Goal: Information Seeking & Learning: Learn about a topic

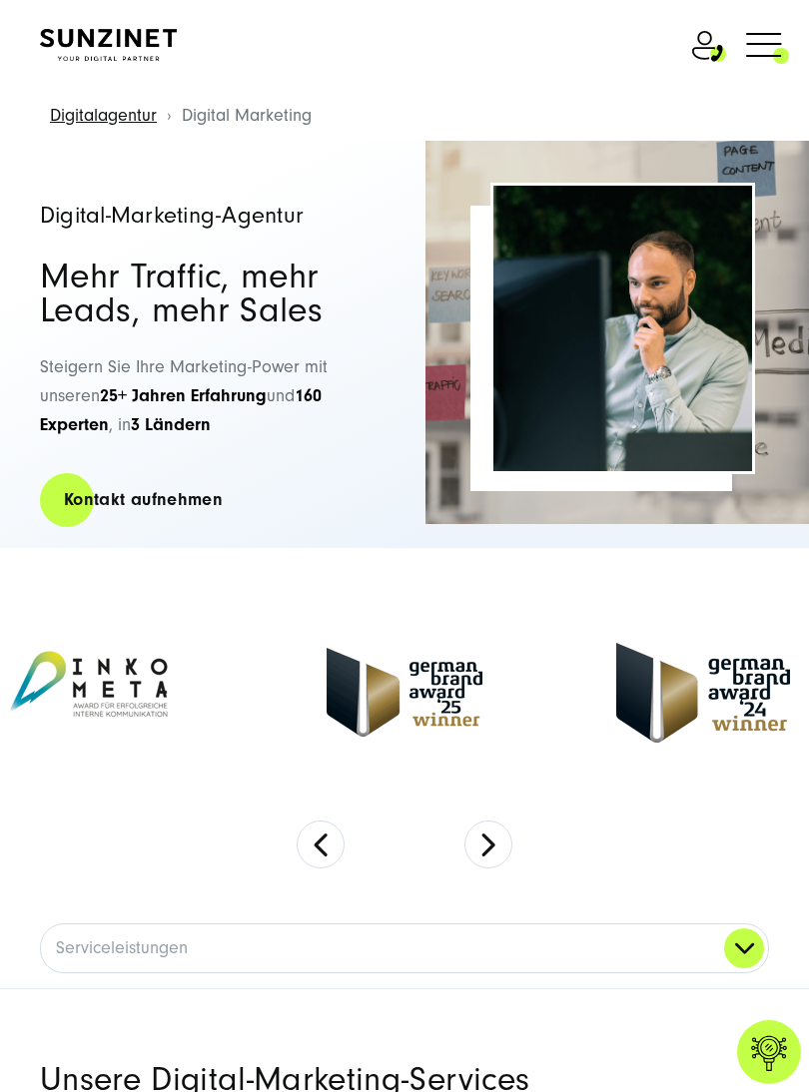
click at [789, 39] on span at bounding box center [789, 44] width 0 height 50
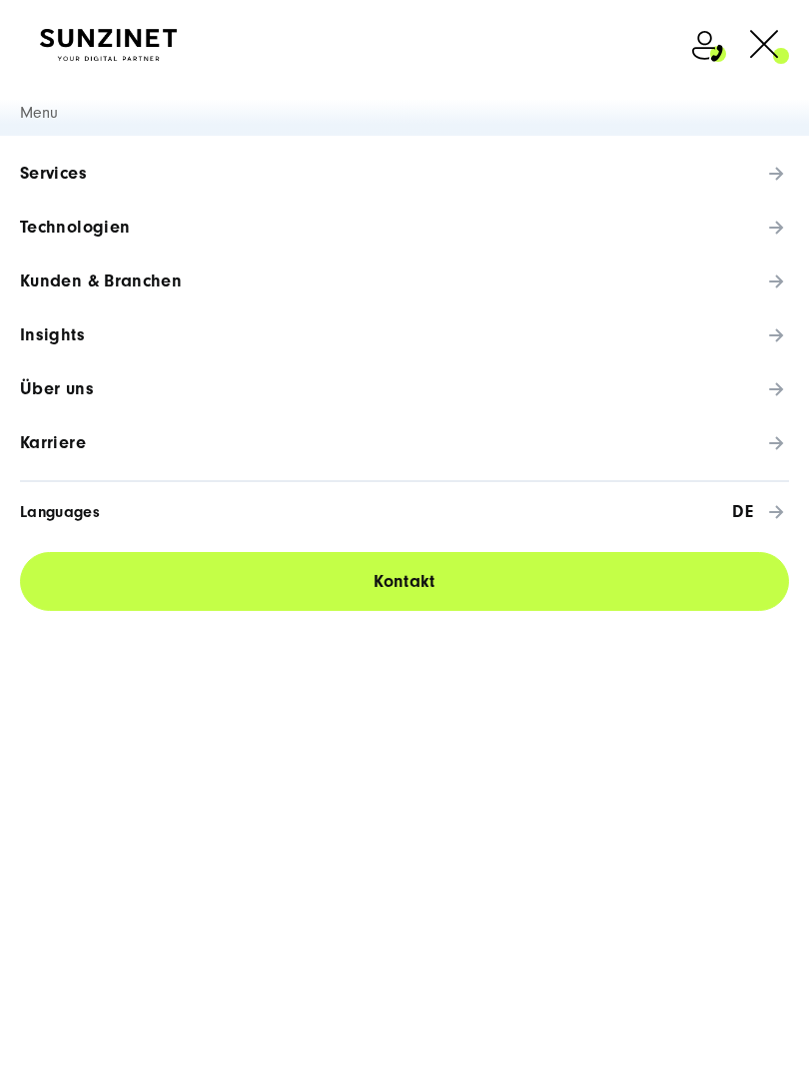
click at [84, 449] on span "Karriere" at bounding box center [53, 443] width 66 height 20
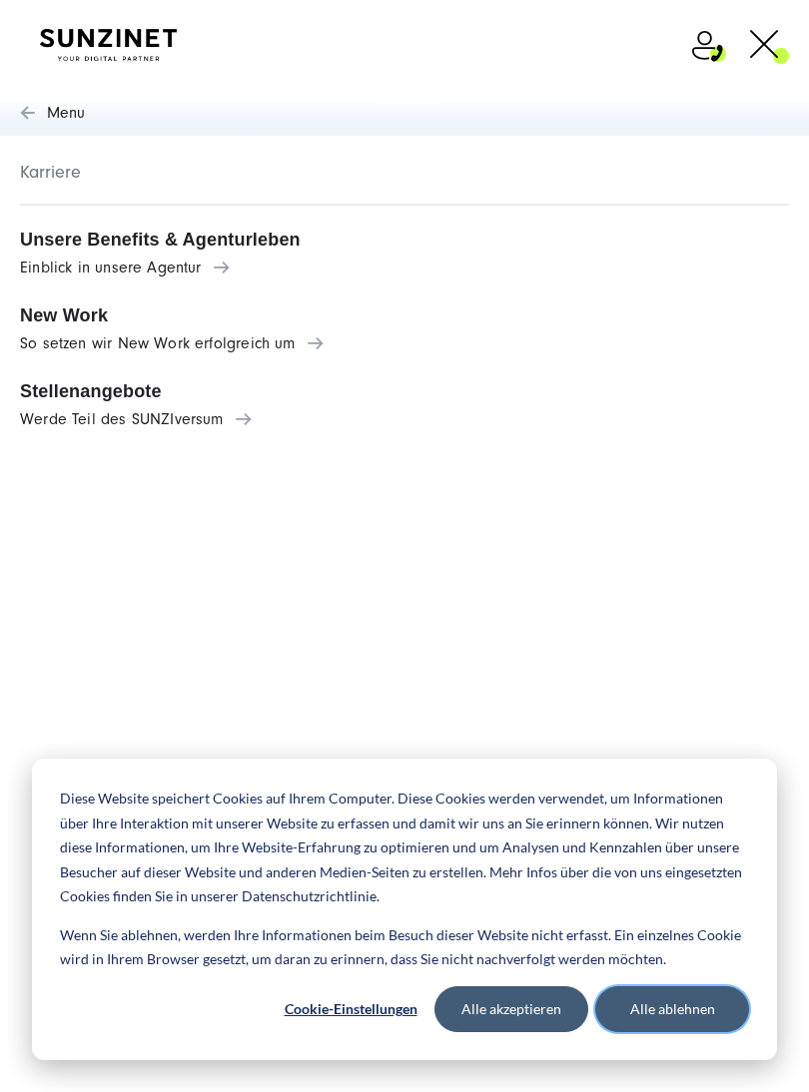
click at [692, 1028] on button "Alle ablehnen" at bounding box center [672, 1010] width 154 height 46
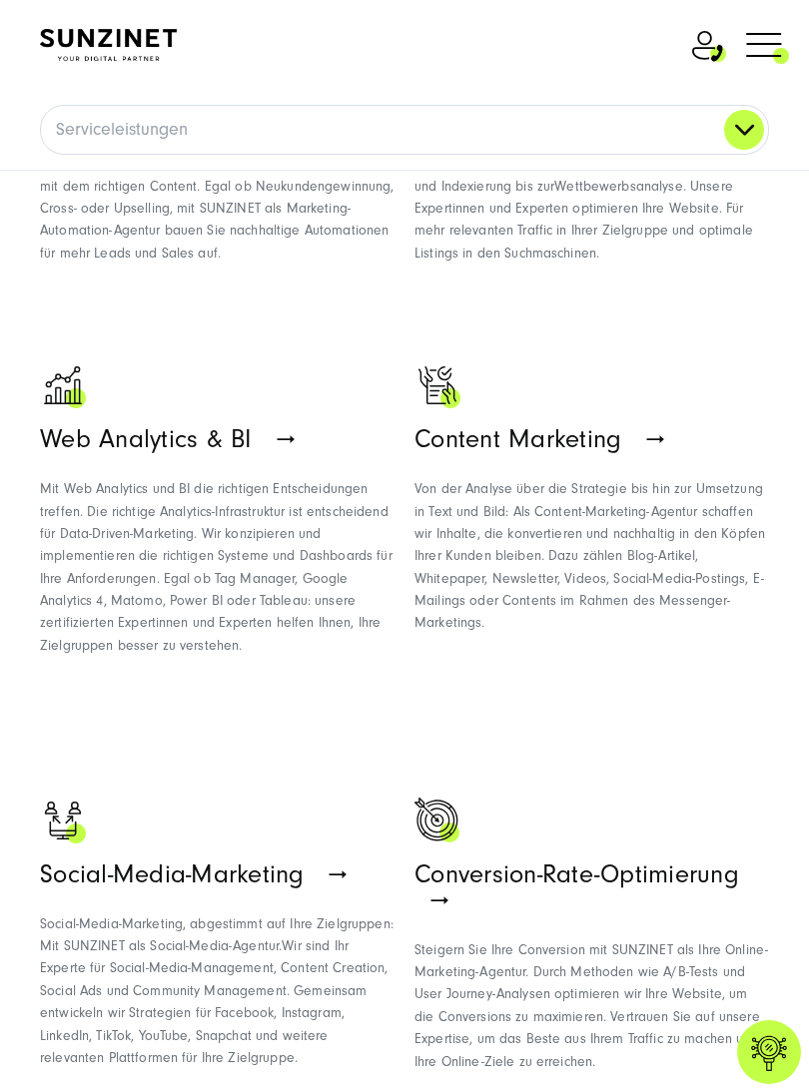
scroll to position [1811, 0]
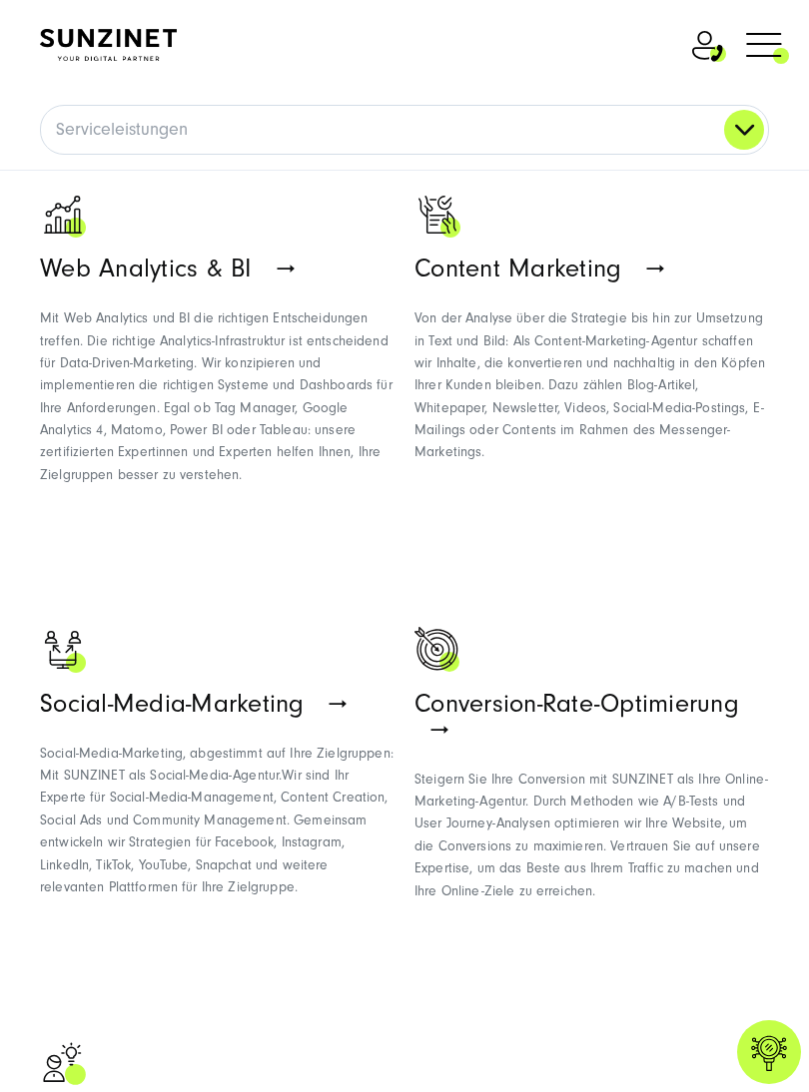
click at [789, 35] on span at bounding box center [789, 44] width 0 height 50
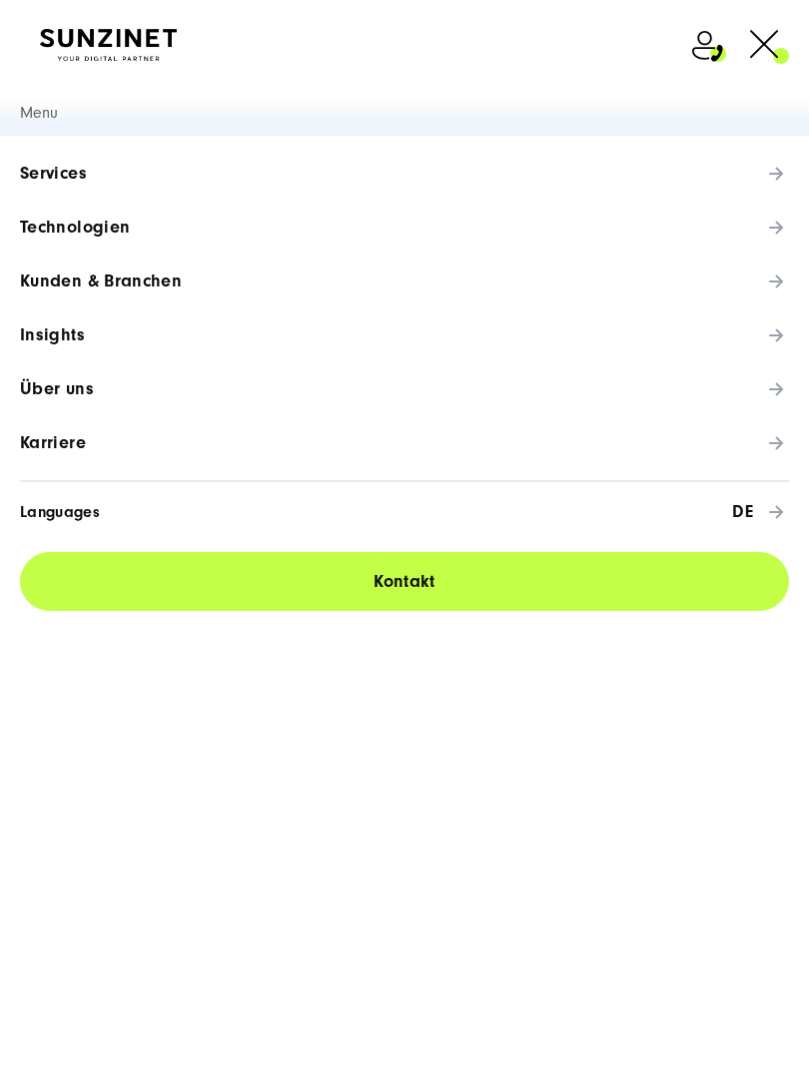
click at [63, 440] on span "Karriere" at bounding box center [53, 443] width 66 height 20
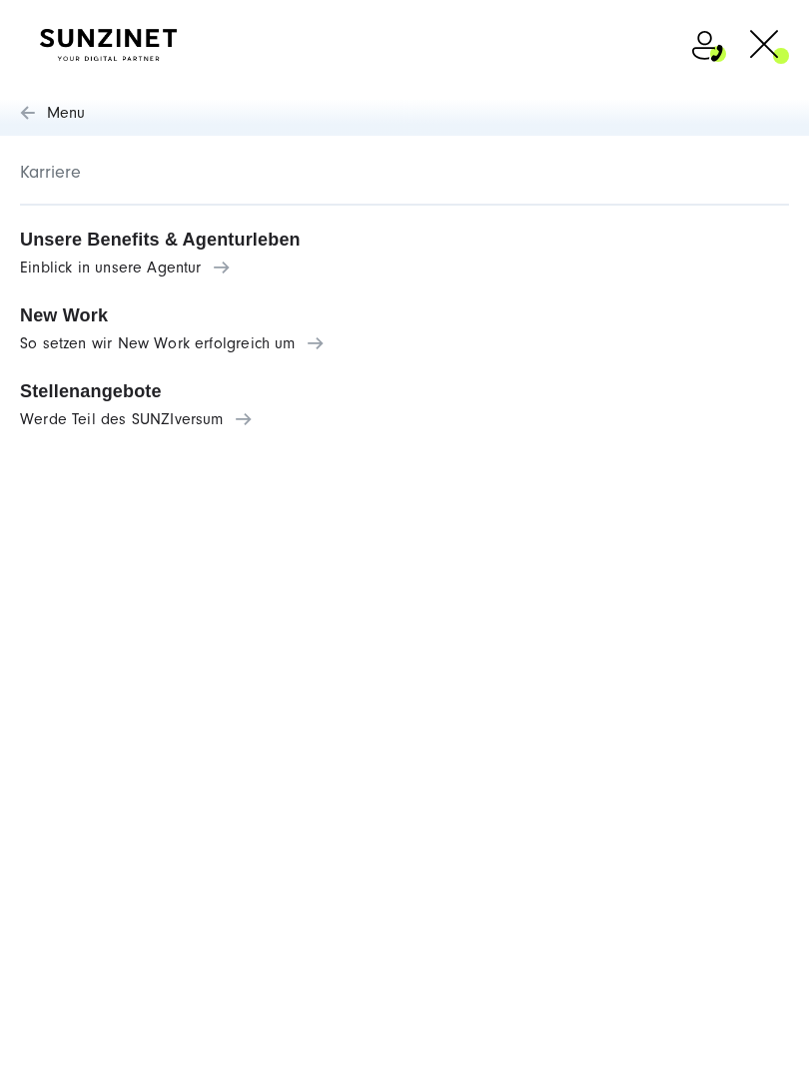
click at [247, 421] on span "Werde Teil des SUNZIversum" at bounding box center [404, 420] width 769 height 18
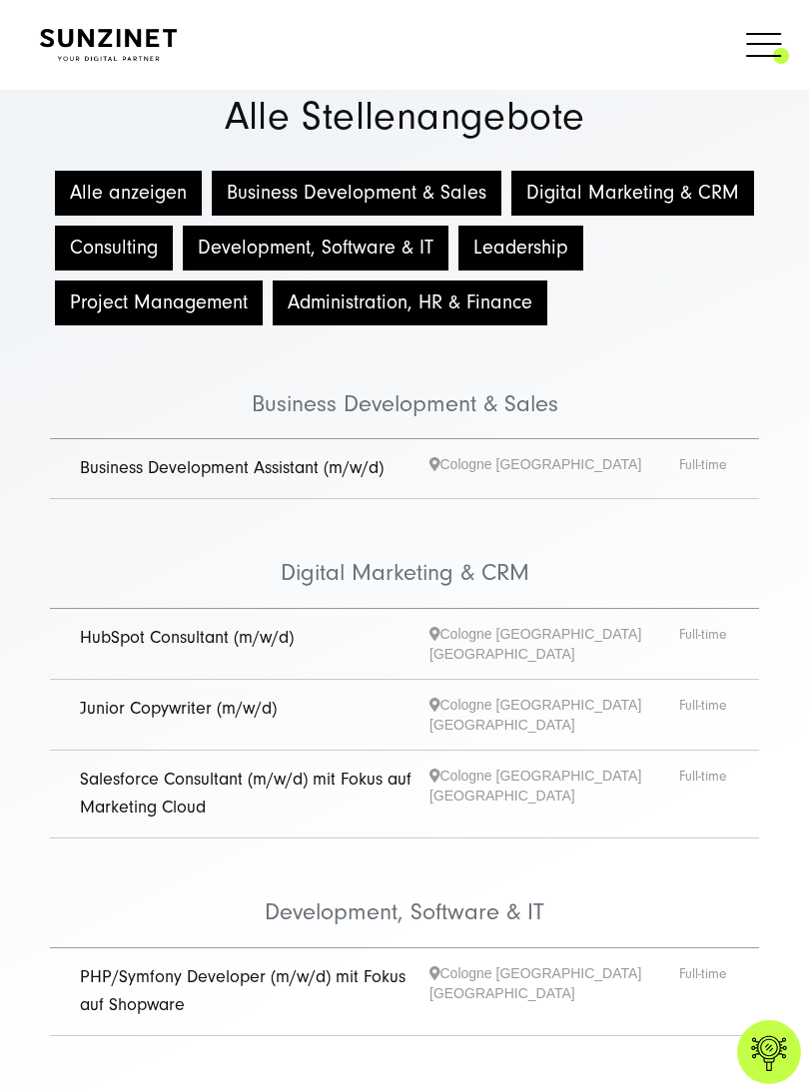
scroll to position [21, 0]
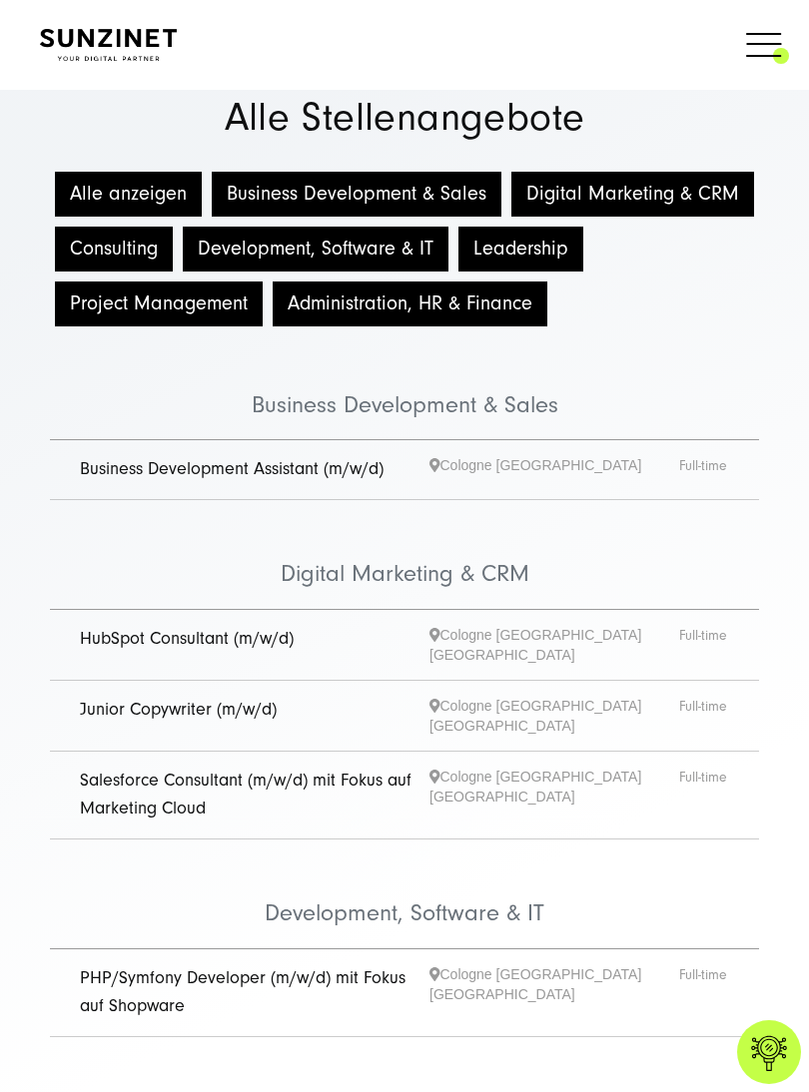
click at [632, 696] on span "Cologne Hamburg Innsbruck" at bounding box center [554, 716] width 250 height 40
click at [231, 699] on link "Junior Copywriter (m/w/d)" at bounding box center [178, 709] width 197 height 21
